Goal: Task Accomplishment & Management: Manage account settings

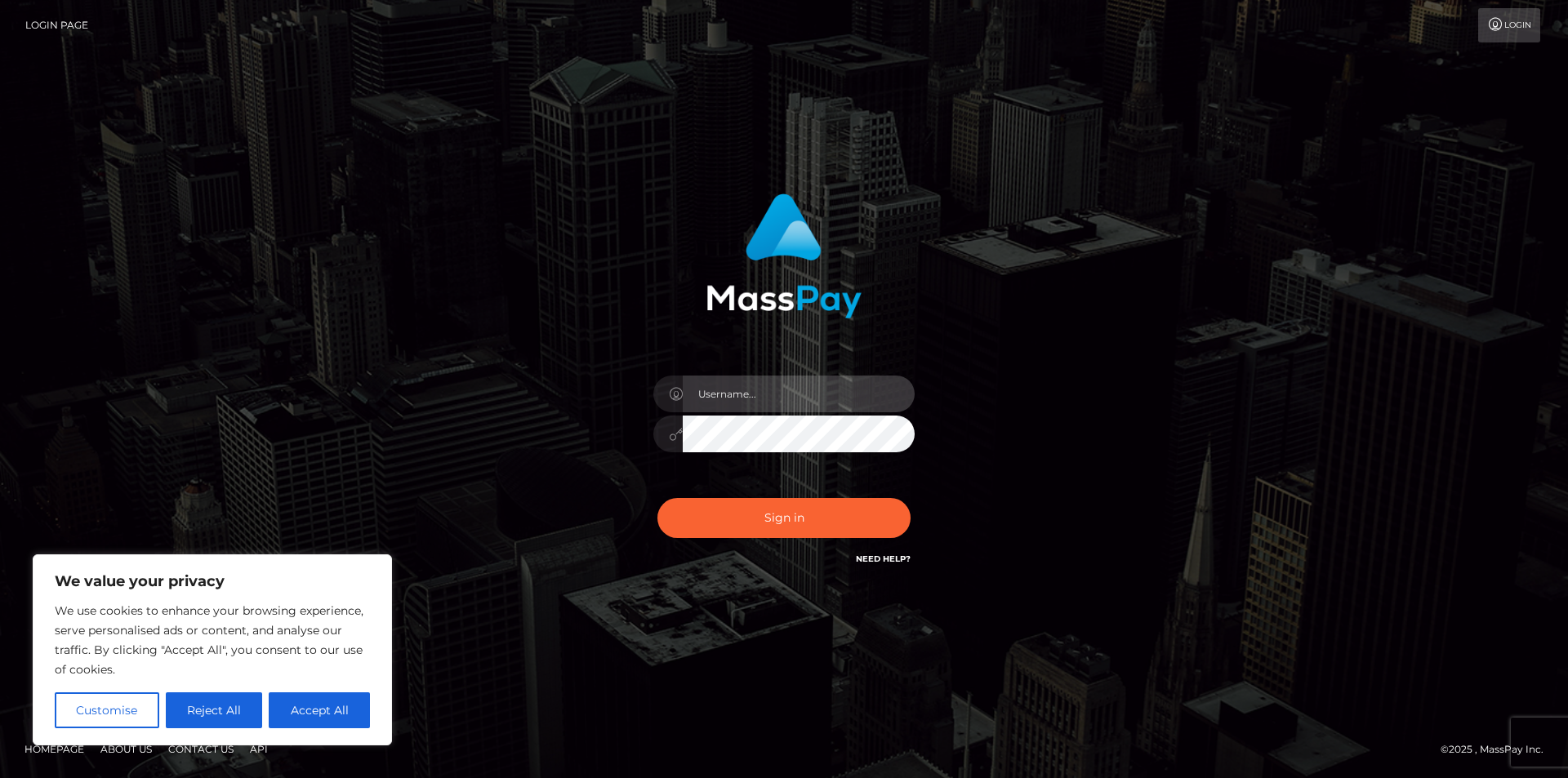
click at [723, 394] on input "text" at bounding box center [799, 394] width 232 height 37
type input "rosemaryflogreenwald@gmail.com"
click at [657, 498] on button "Sign in" at bounding box center [784, 518] width 253 height 40
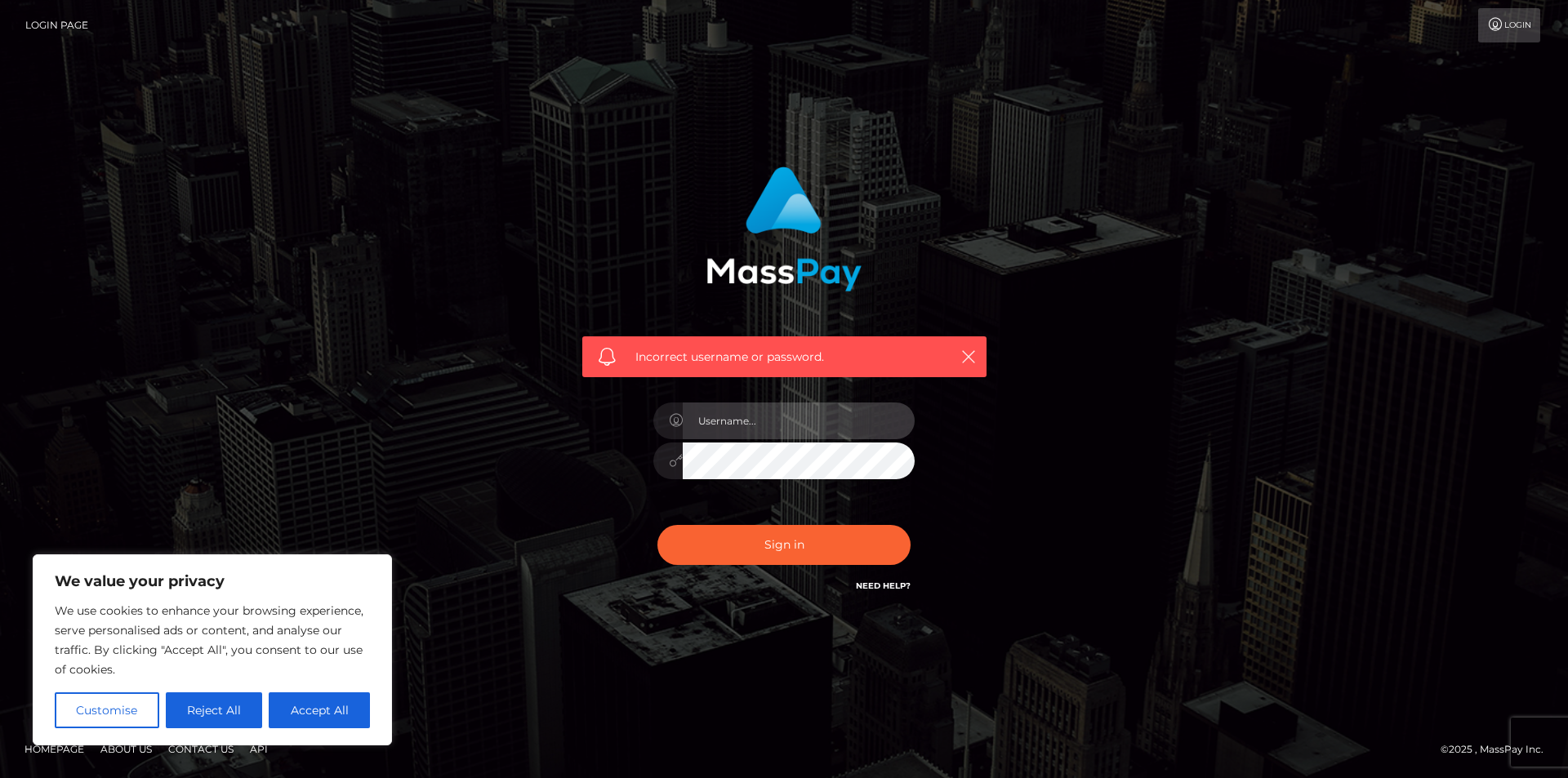
click at [760, 432] on input "text" at bounding box center [799, 420] width 232 height 37
type input "rosemaryflogreenwald@gmail.com"
click at [791, 419] on input "rosemaryflogreenwald@gmail.com" at bounding box center [799, 420] width 232 height 37
click at [766, 480] on div "rosemaryflogreenwald@gmail.com" at bounding box center [783, 453] width 285 height 125
click at [766, 479] on div "rosemaryflogreenwald@gmail.com" at bounding box center [783, 453] width 285 height 125
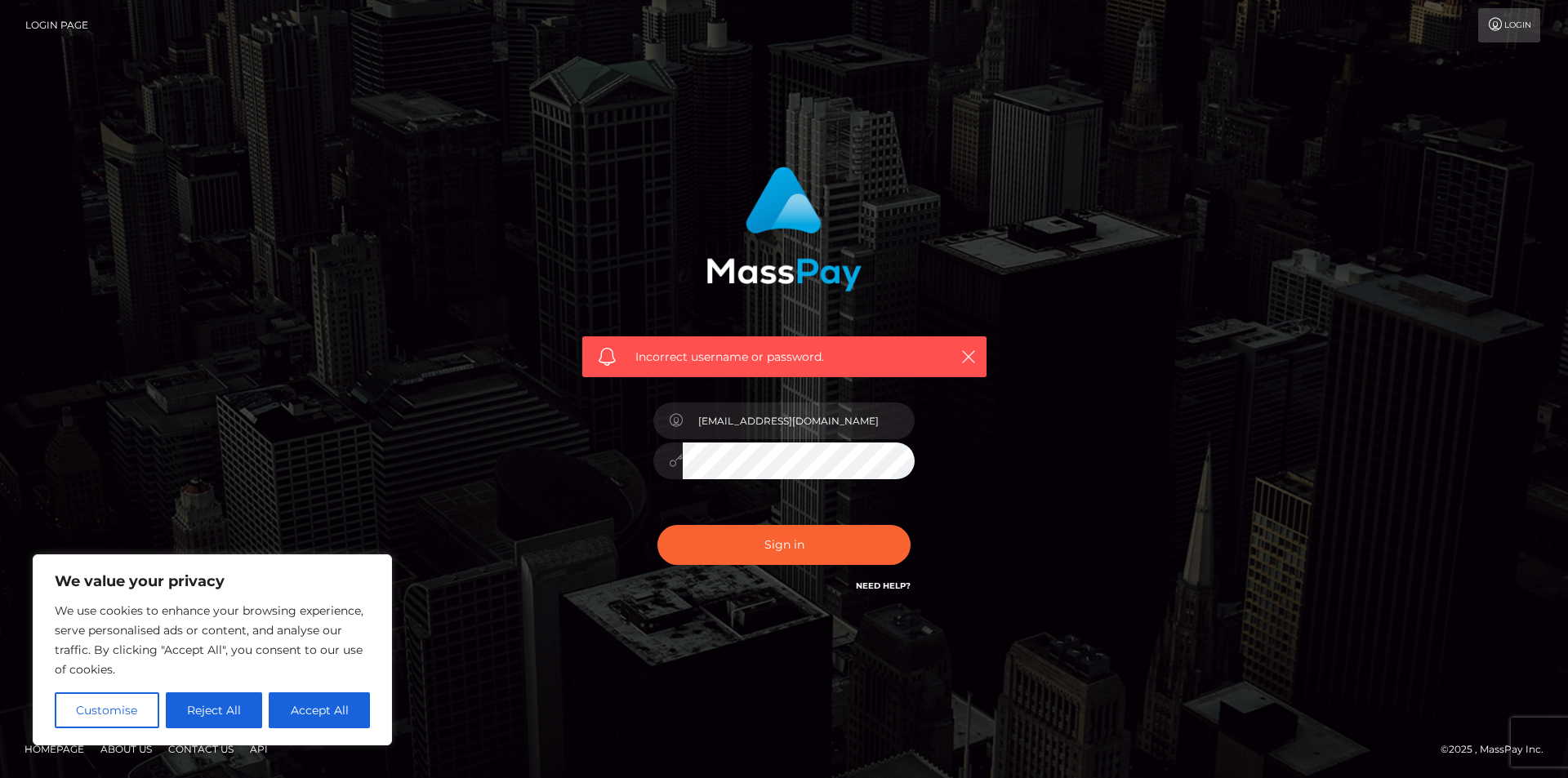
click at [657, 525] on button "Sign in" at bounding box center [784, 544] width 253 height 40
click at [712, 433] on input "text" at bounding box center [799, 420] width 232 height 37
type input "[EMAIL_ADDRESS][DOMAIN_NAME]"
click at [721, 433] on input "[EMAIL_ADDRESS][DOMAIN_NAME]" at bounding box center [799, 420] width 232 height 37
click at [721, 438] on input "[EMAIL_ADDRESS][DOMAIN_NAME]" at bounding box center [799, 420] width 232 height 37
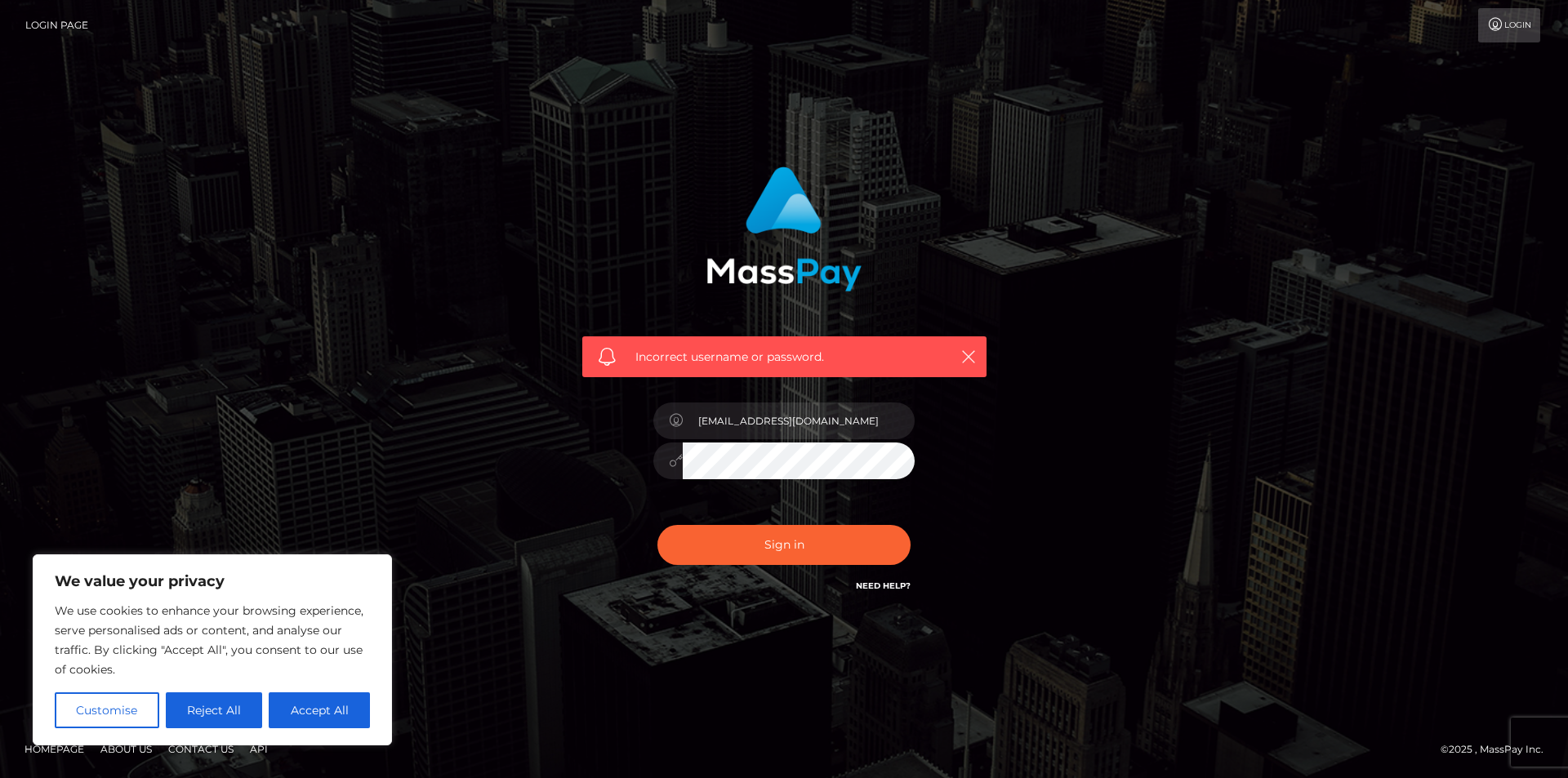
click at [657, 525] on button "Sign in" at bounding box center [784, 544] width 253 height 40
click at [741, 432] on input "text" at bounding box center [799, 420] width 232 height 37
type input "rosemaryflogreenwald@gmail.com"
click at [657, 525] on button "Sign in" at bounding box center [784, 544] width 253 height 40
click at [726, 431] on input "text" at bounding box center [799, 420] width 232 height 37
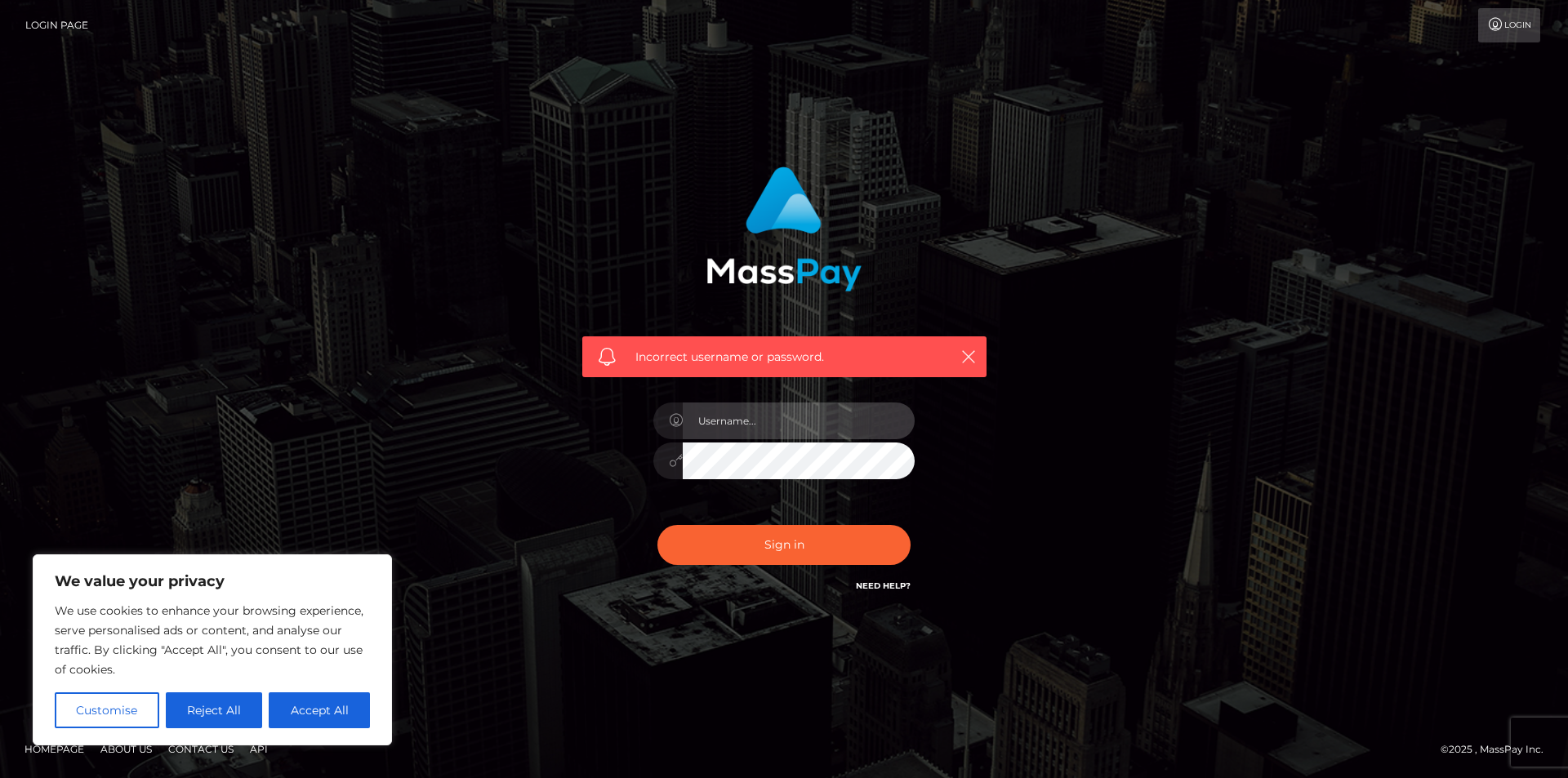
type input "[EMAIL_ADDRESS][DOMAIN_NAME]"
click at [657, 525] on button "Sign in" at bounding box center [784, 544] width 253 height 40
click at [696, 409] on input "text" at bounding box center [799, 420] width 232 height 37
type input "[EMAIL_ADDRESS][DOMAIN_NAME]"
click at [657, 525] on button "Sign in" at bounding box center [784, 544] width 253 height 40
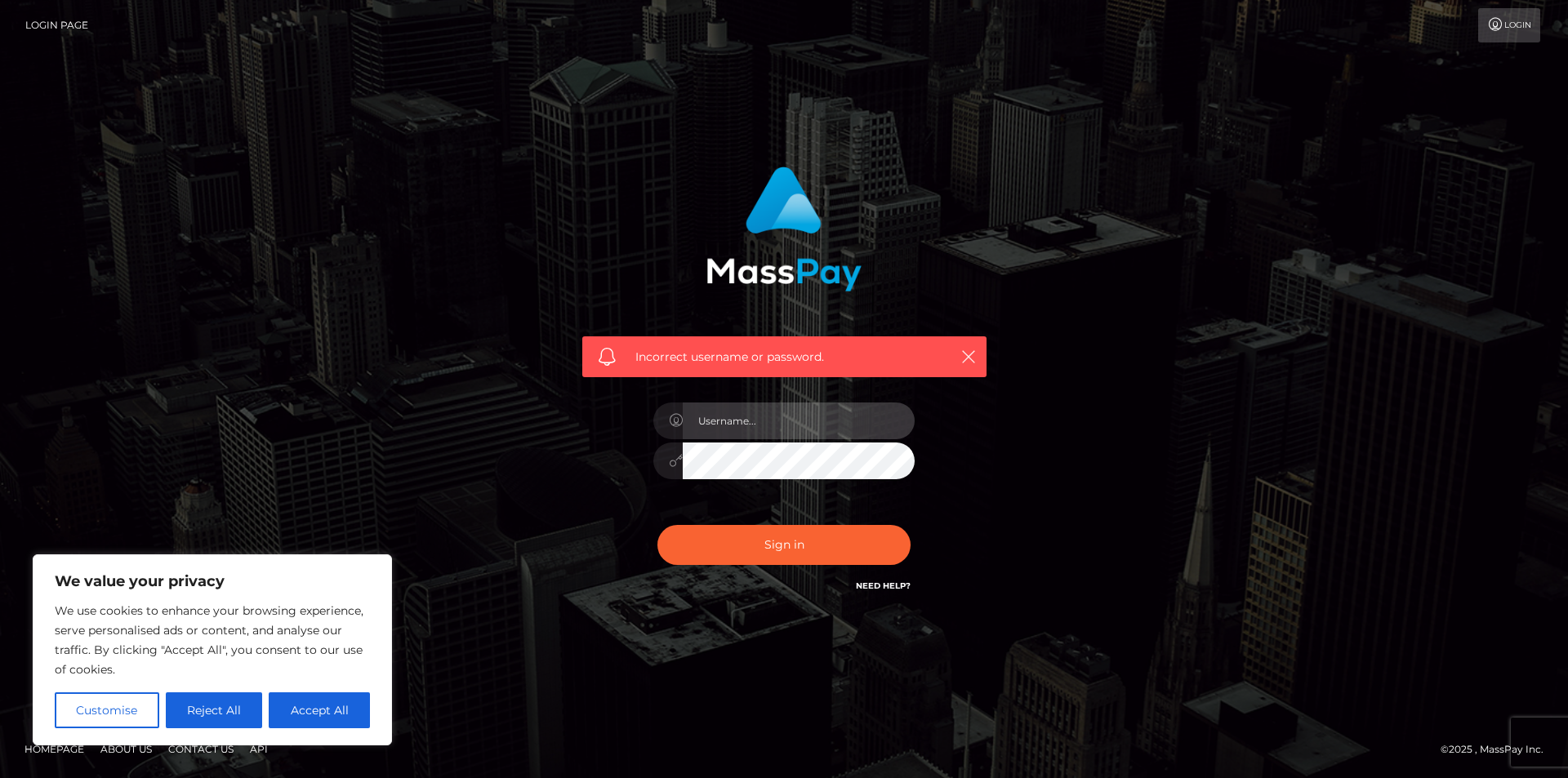
click at [707, 433] on input "text" at bounding box center [799, 420] width 232 height 37
drag, startPoint x: 640, startPoint y: 688, endPoint x: 662, endPoint y: 693, distance: 22.6
click at [644, 688] on div "Incorrect username or password." at bounding box center [784, 389] width 1568 height 715
click at [765, 424] on input "text" at bounding box center [799, 420] width 232 height 37
type input "R"
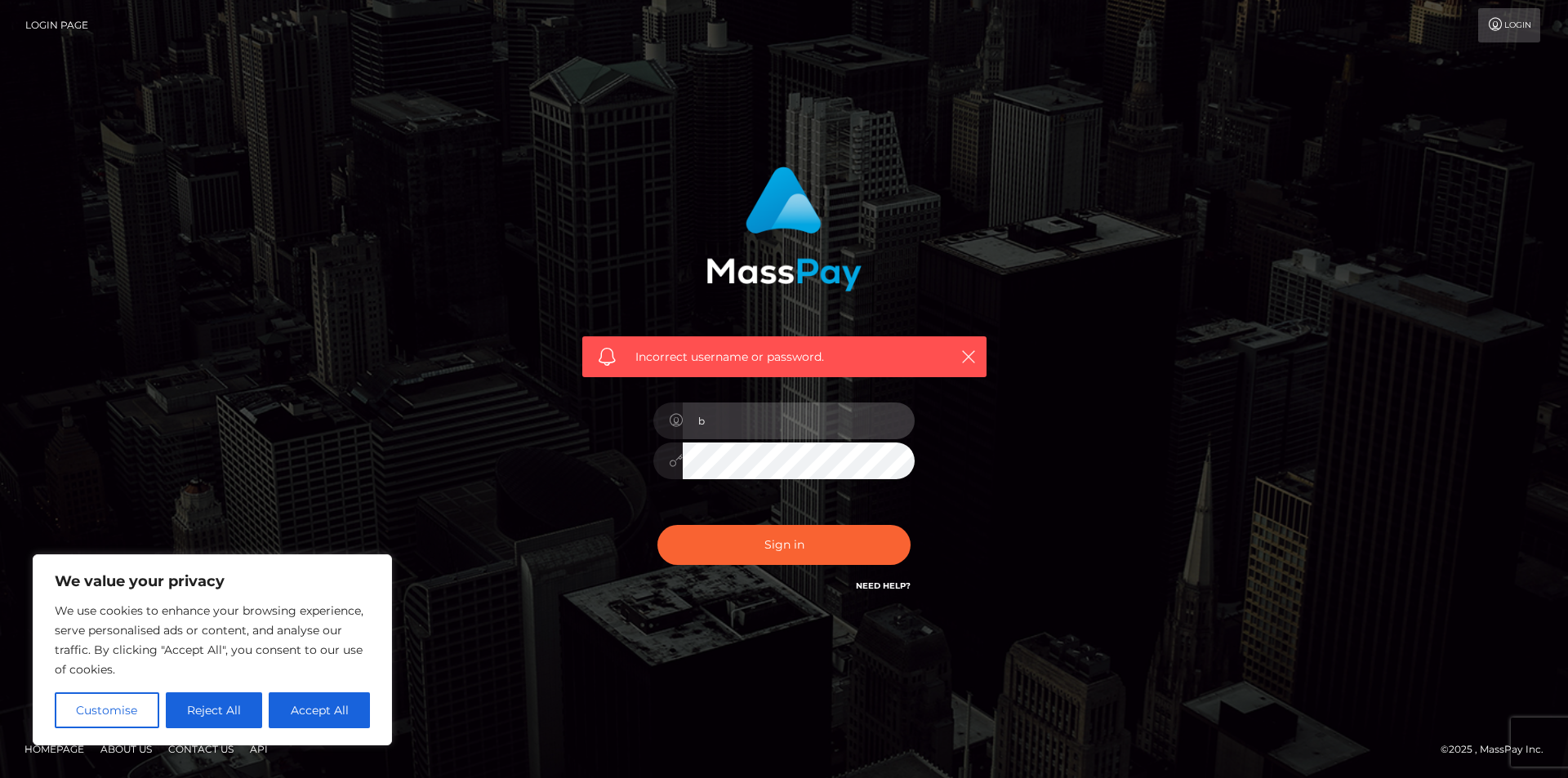
type input "bunny.sugarcube@gmail.com"
click at [657, 525] on button "Sign in" at bounding box center [784, 544] width 253 height 40
